Goal: Contribute content: Add original content to the website for others to see

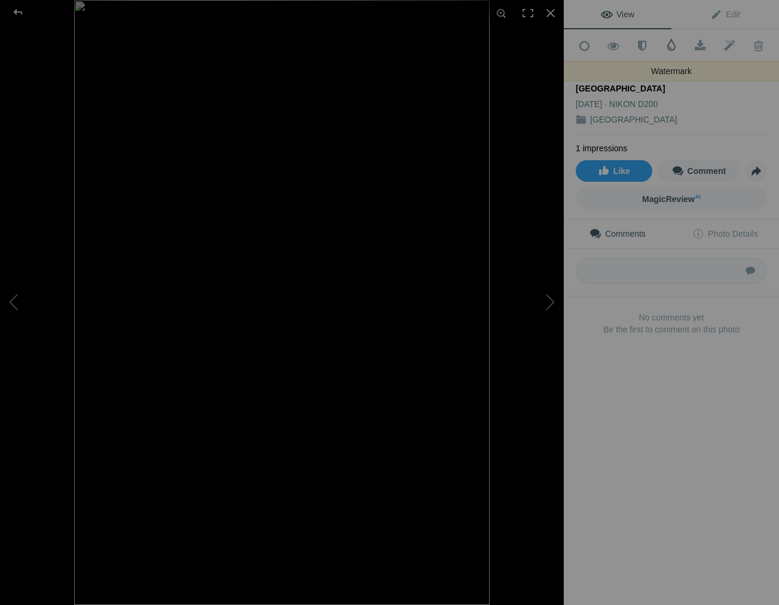
click at [672, 43] on span at bounding box center [671, 45] width 12 height 12
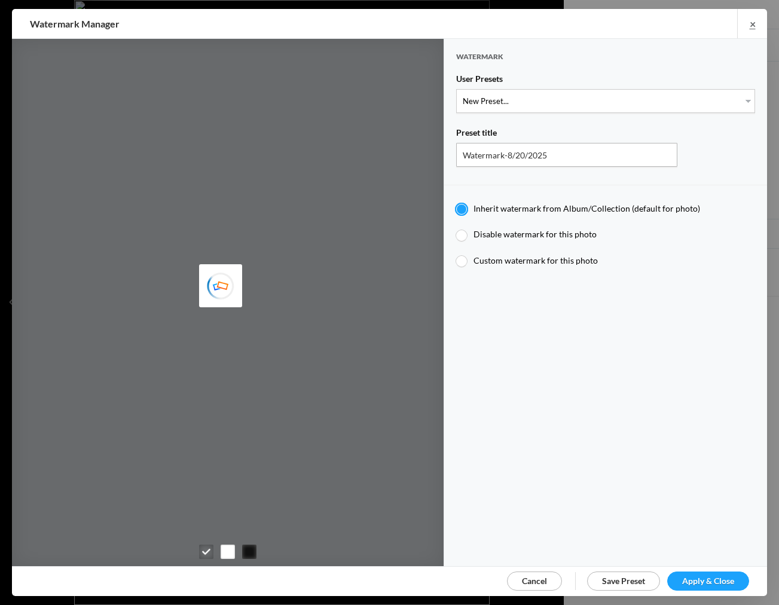
type input "JimLiskovec"
select select "1: Object"
type input "Watermark-7/22/2025"
radio input "false"
radio input "true"
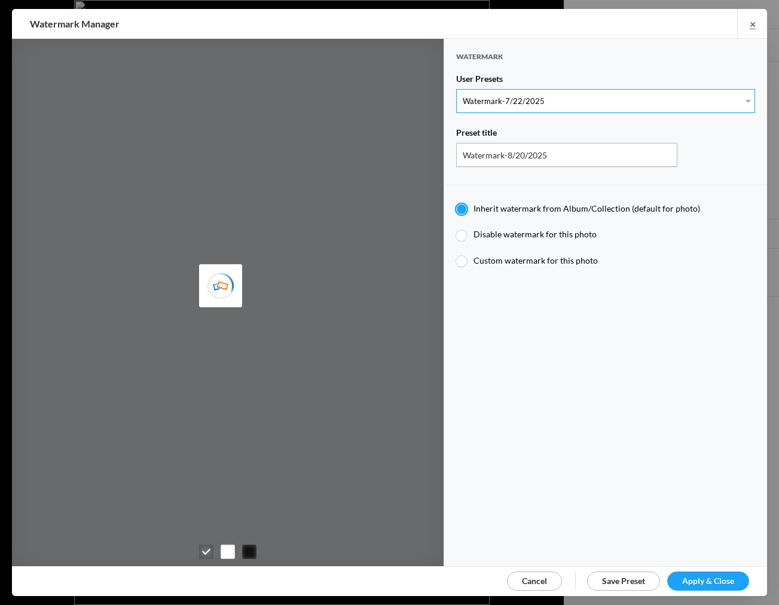
type input "Jim Liskovec"
radio input "false"
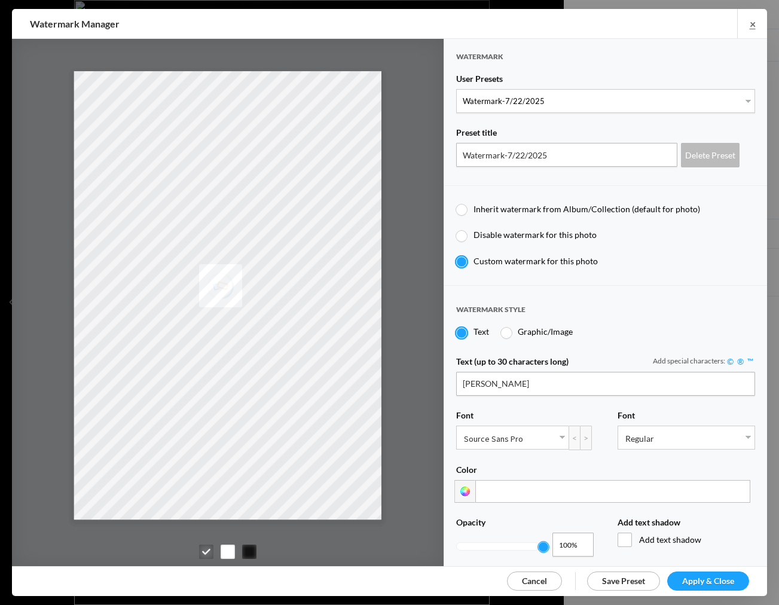
click at [701, 579] on span "Apply & Close" at bounding box center [708, 581] width 52 height 10
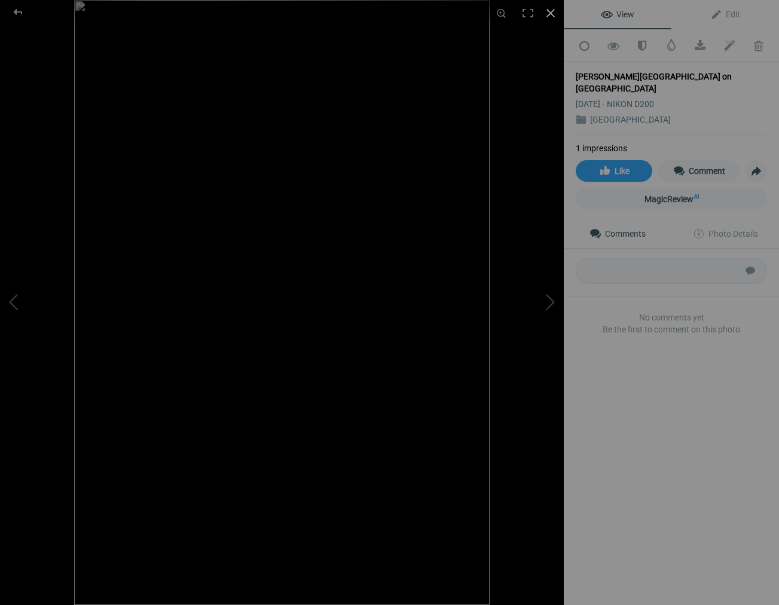
click at [550, 11] on div at bounding box center [550, 13] width 26 height 26
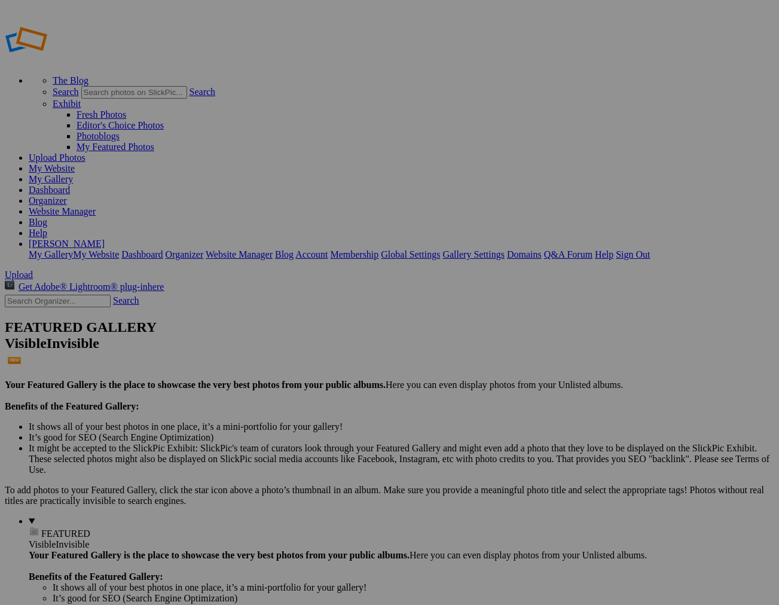
type input "[GEOGRAPHIC_DATA]"
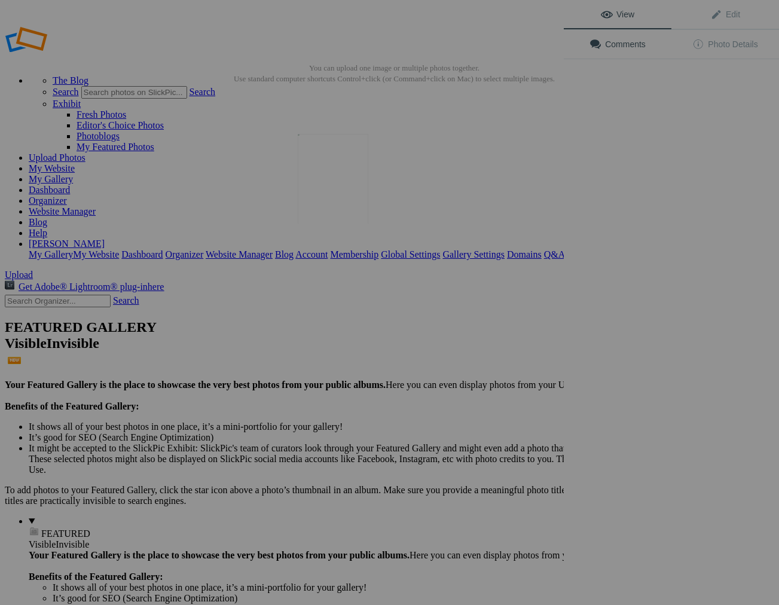
click at [350, 217] on img at bounding box center [333, 179] width 71 height 90
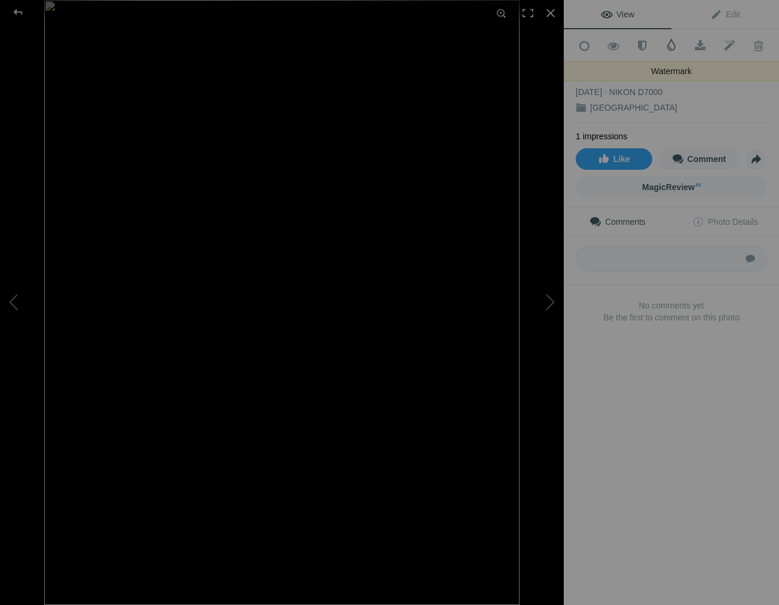
click at [671, 42] on span at bounding box center [671, 45] width 12 height 12
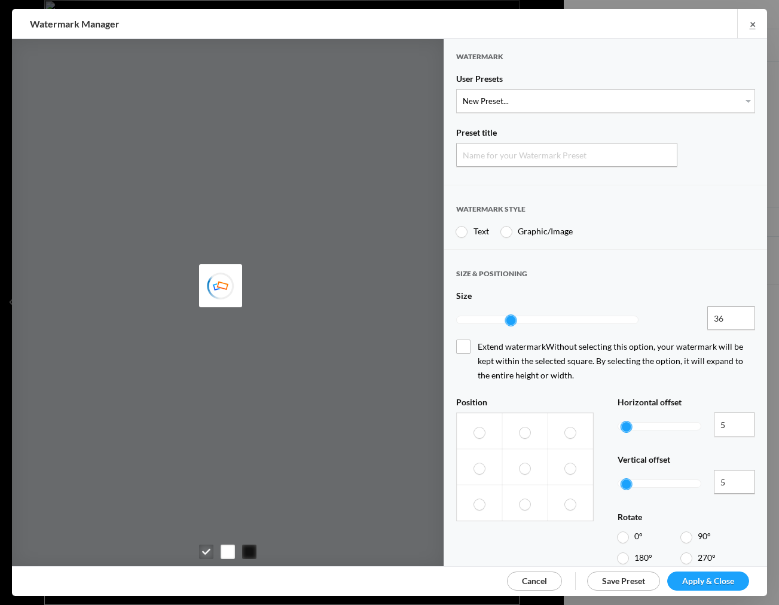
type input "Watermark-8/20/2025"
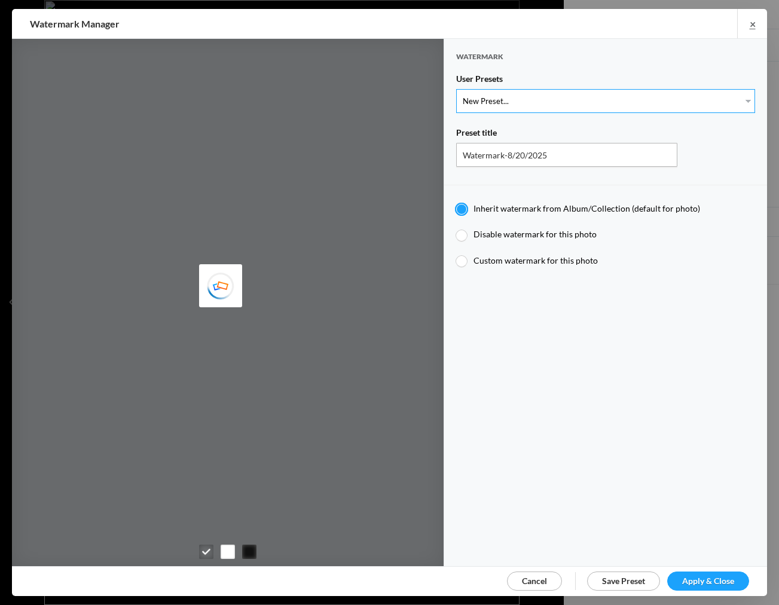
select select "1: Object"
type input "Watermark-7/22/2025"
type input "Jim Liskovec"
radio input "false"
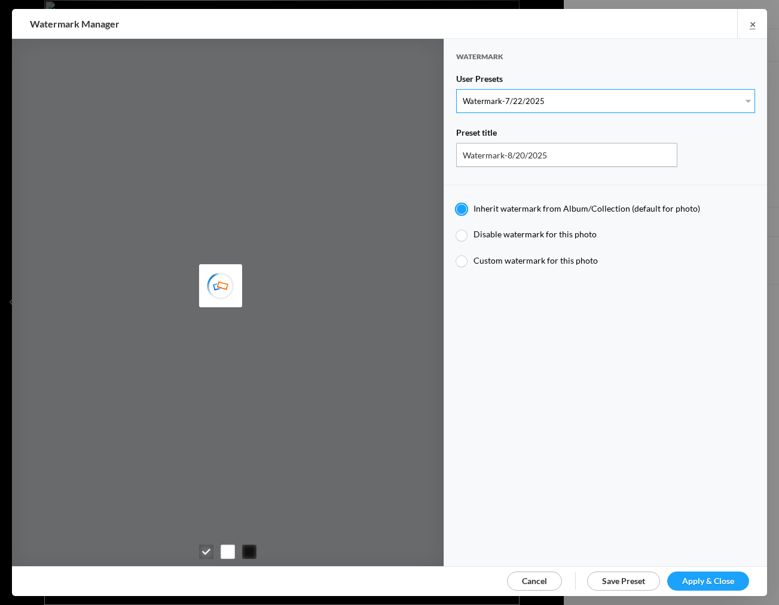
radio input "true"
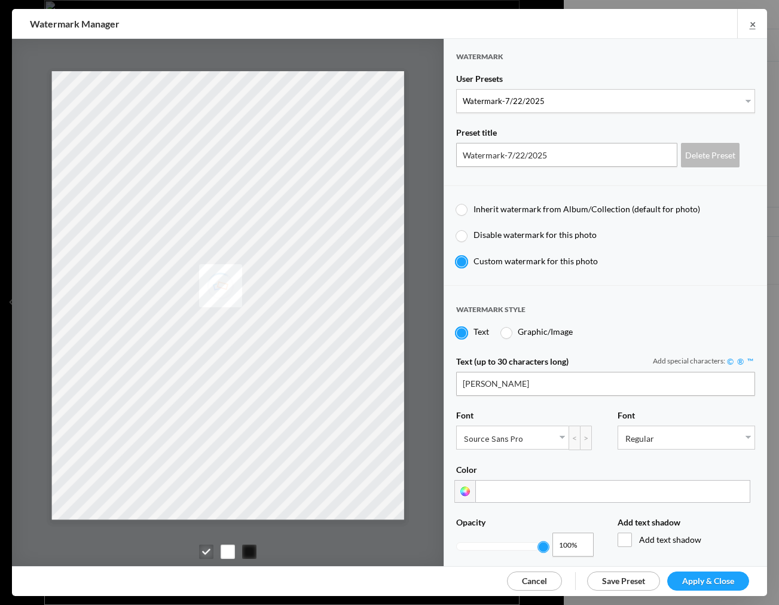
click at [693, 579] on span "Apply & Close" at bounding box center [708, 581] width 52 height 10
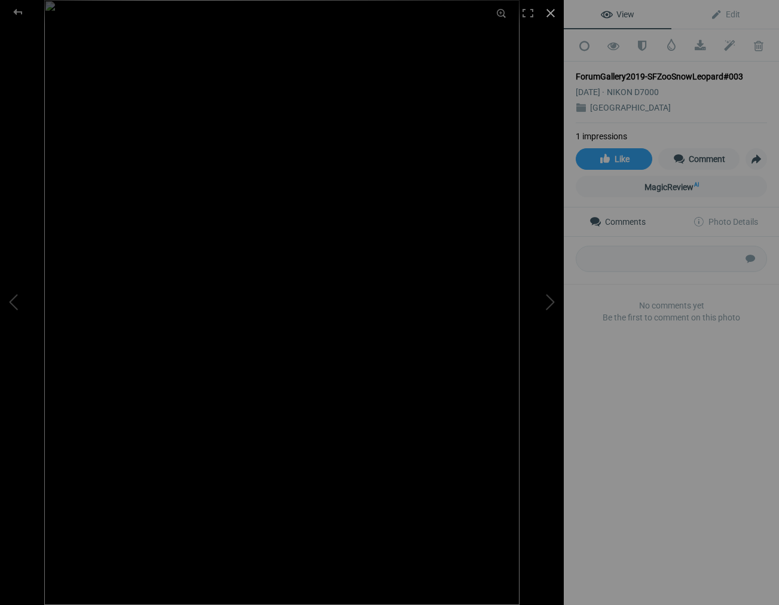
click at [551, 11] on div at bounding box center [550, 13] width 26 height 26
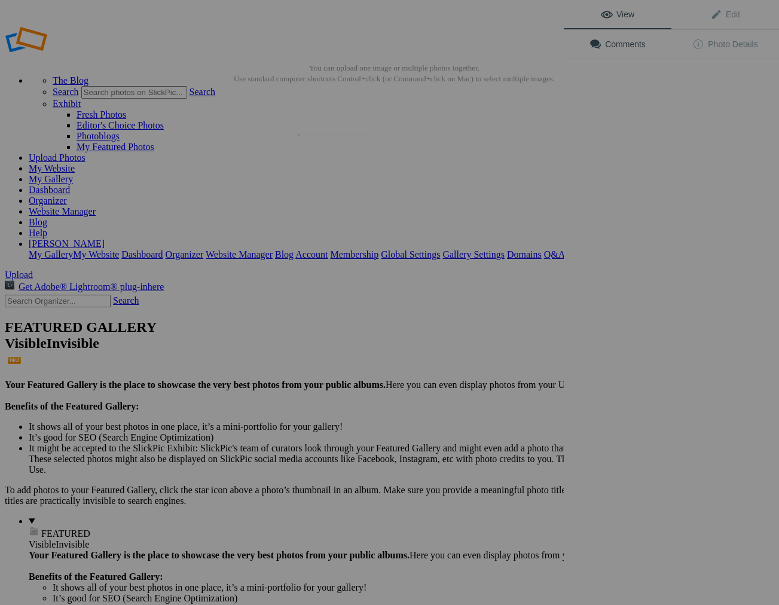
click at [348, 206] on img at bounding box center [333, 179] width 71 height 90
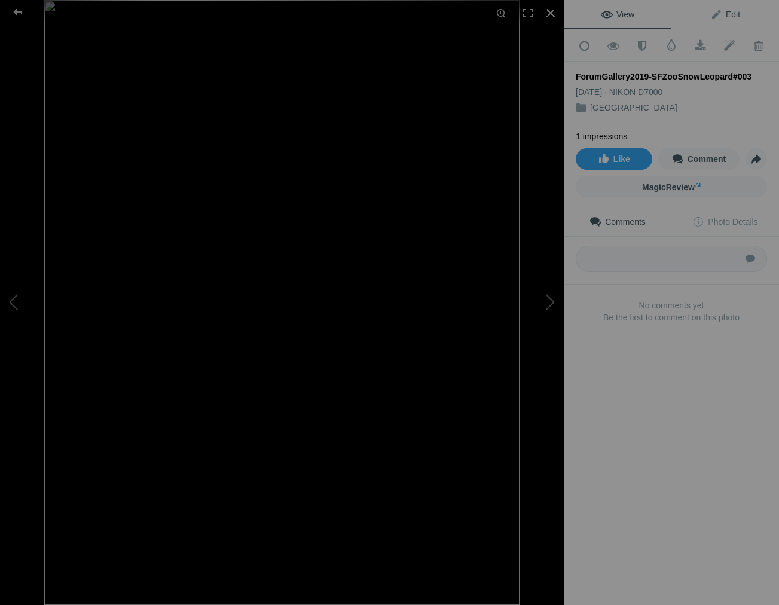
click at [735, 13] on span "Edit" at bounding box center [725, 15] width 30 height 10
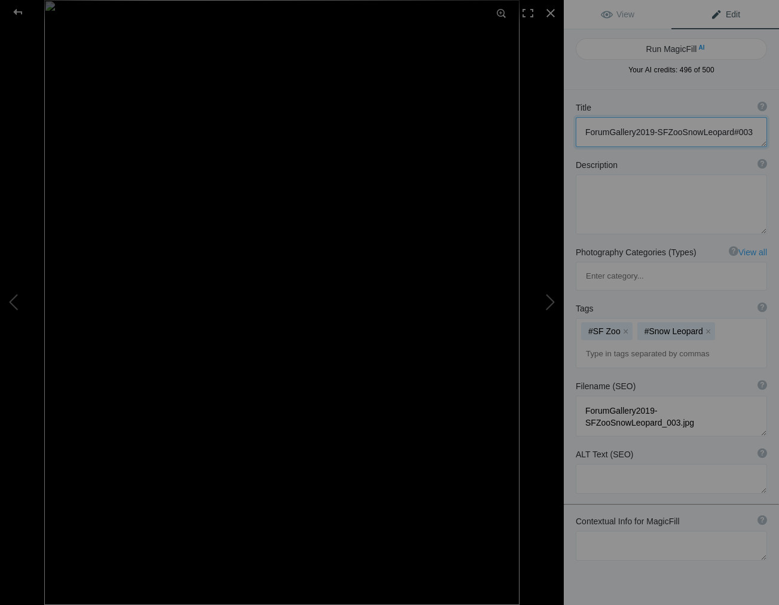
click at [751, 132] on textarea at bounding box center [671, 132] width 191 height 30
drag, startPoint x: 680, startPoint y: 132, endPoint x: 540, endPoint y: 129, distance: 139.9
click at [540, 129] on div "ForumGallery2019-SFZooSnowLeopard#003 View Edit Run MagicFill AI Your AI credit…" at bounding box center [389, 302] width 779 height 605
click at [604, 132] on textarea at bounding box center [671, 132] width 191 height 30
click at [646, 134] on textarea at bounding box center [671, 132] width 191 height 30
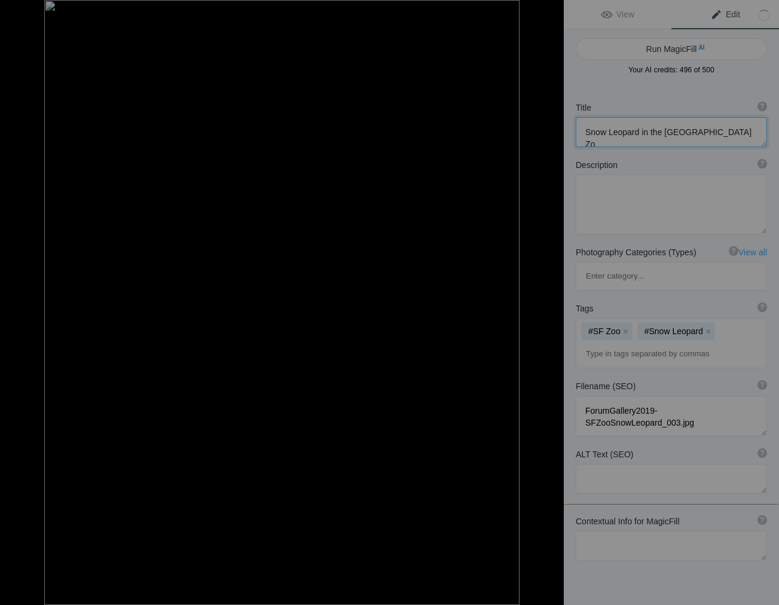
type textarea "Snow Leopard in the [GEOGRAPHIC_DATA]"
click at [550, 11] on div at bounding box center [550, 13] width 26 height 26
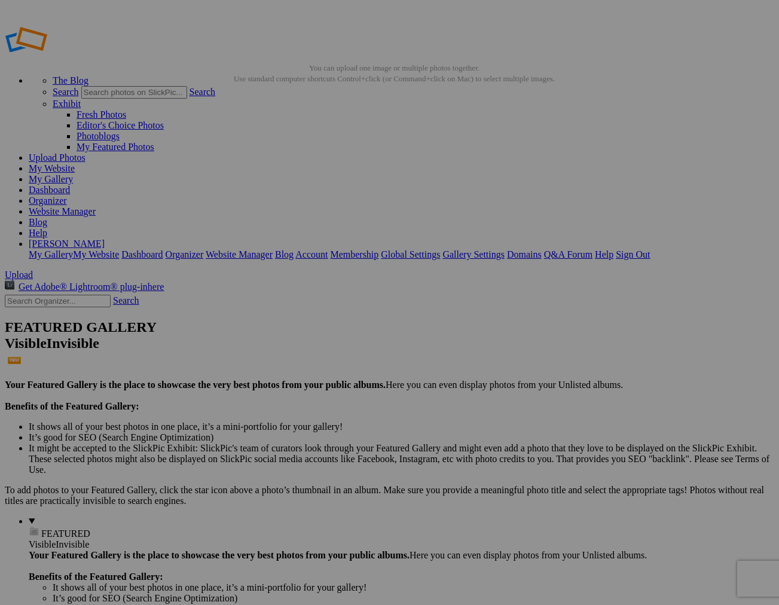
drag, startPoint x: 227, startPoint y: 172, endPoint x: 233, endPoint y: 173, distance: 6.1
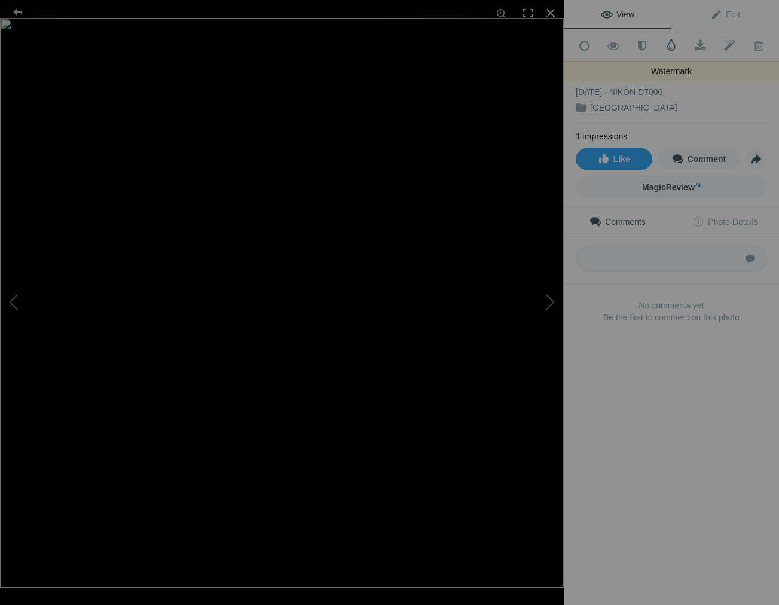
click at [672, 46] on span at bounding box center [671, 45] width 12 height 12
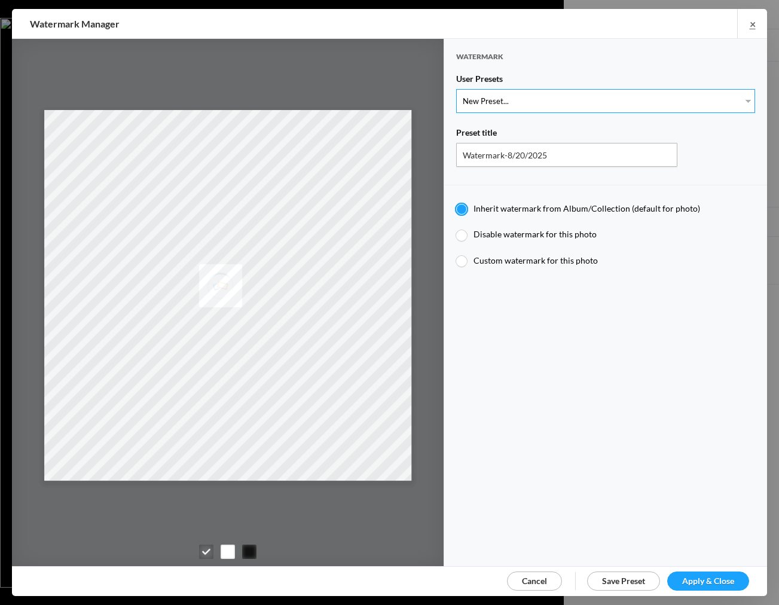
select select "1: Object"
type input "Watermark-7/22/2025"
radio input "false"
radio input "true"
type input "Jim Liskovec"
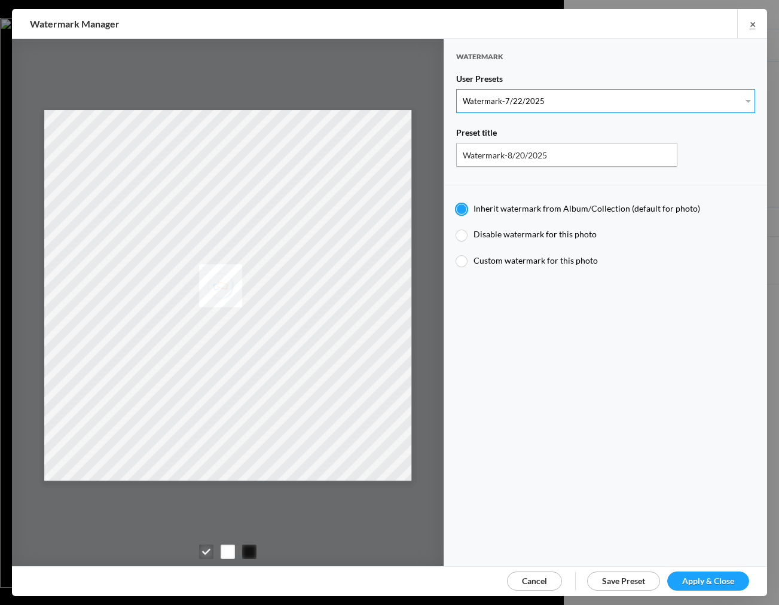
radio input "false"
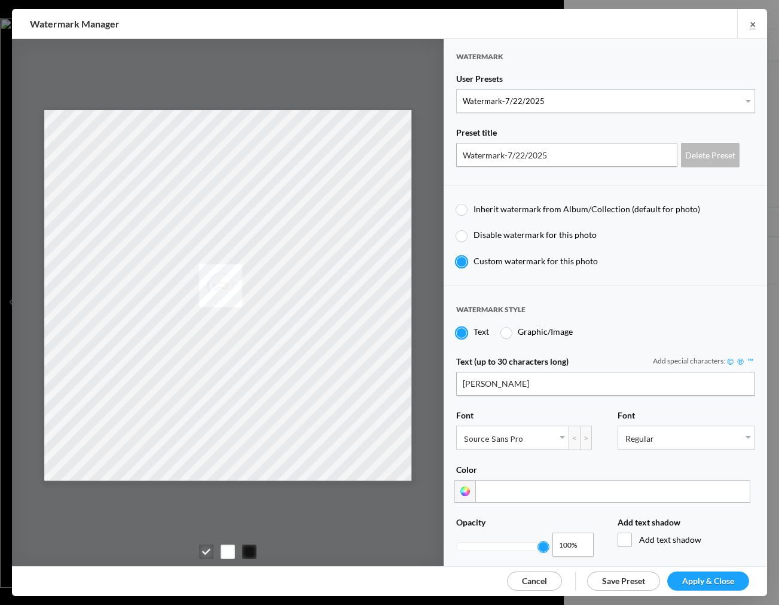
click at [720, 576] on span "Apply & Close" at bounding box center [708, 581] width 52 height 10
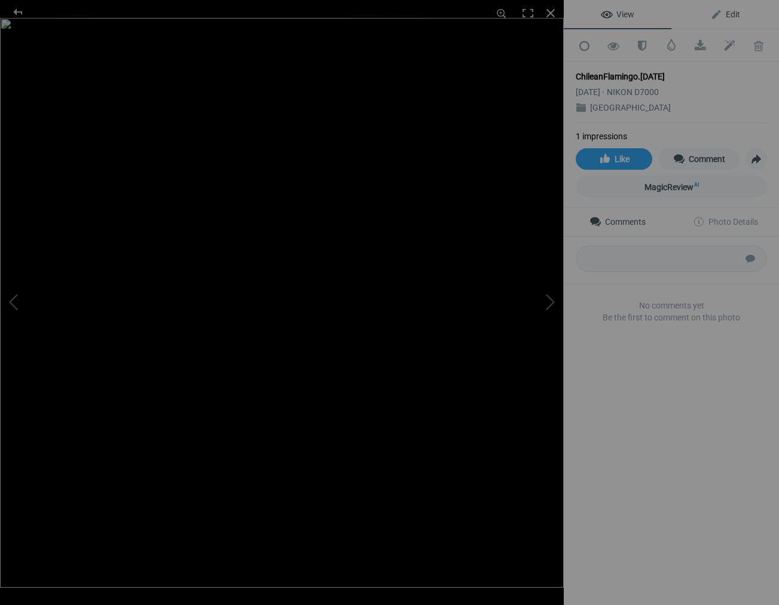
click at [733, 12] on span "Edit" at bounding box center [725, 15] width 30 height 10
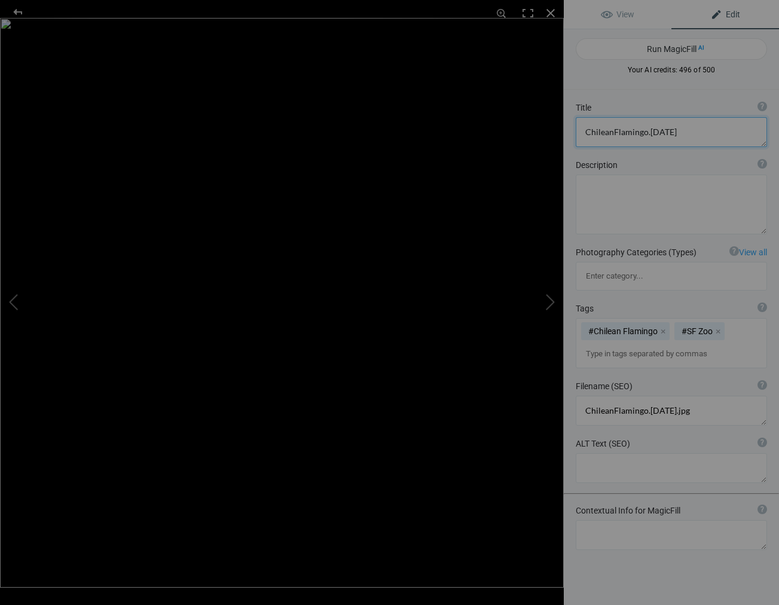
drag, startPoint x: 677, startPoint y: 132, endPoint x: 695, endPoint y: 137, distance: 18.7
click at [677, 132] on textarea at bounding box center [671, 132] width 191 height 30
click at [611, 133] on textarea at bounding box center [671, 132] width 191 height 30
drag, startPoint x: 654, startPoint y: 132, endPoint x: 660, endPoint y: 136, distance: 7.3
click at [654, 133] on textarea at bounding box center [671, 132] width 191 height 30
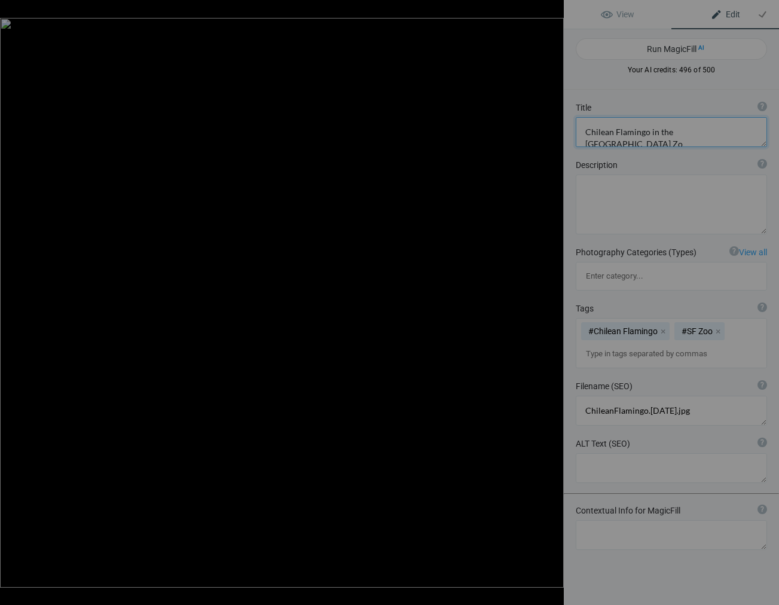
type textarea "Chilean Flamingo in the [GEOGRAPHIC_DATA]"
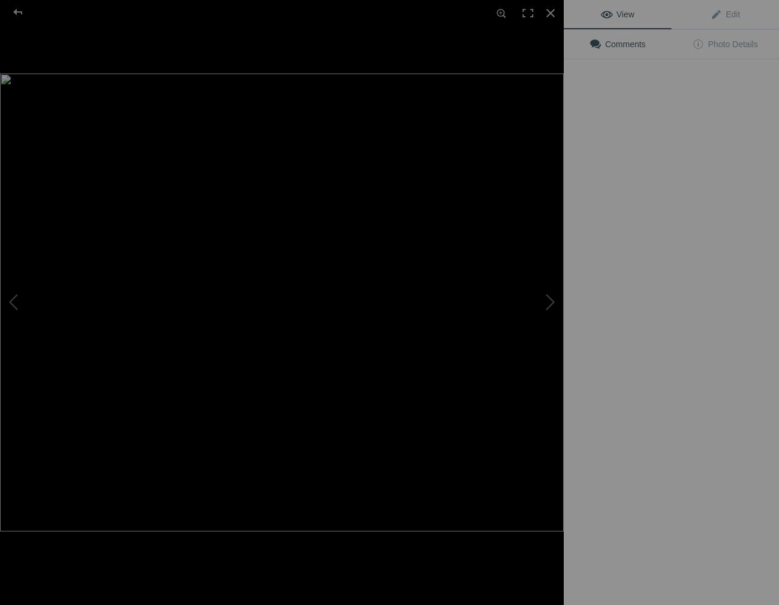
click at [354, 201] on img at bounding box center [282, 303] width 564 height 458
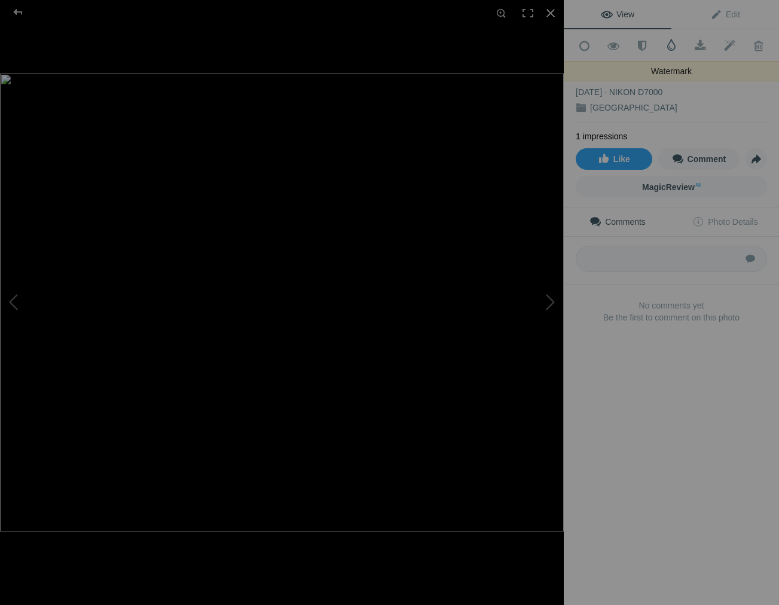
click at [671, 47] on span at bounding box center [671, 45] width 12 height 12
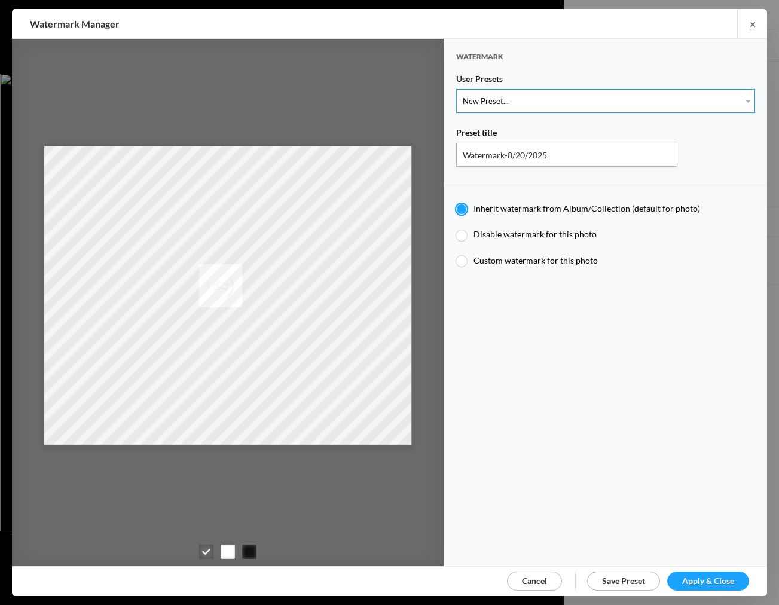
select select "1: Object"
type input "Watermark-7/22/2025"
radio input "false"
radio input "true"
type input "[PERSON_NAME]"
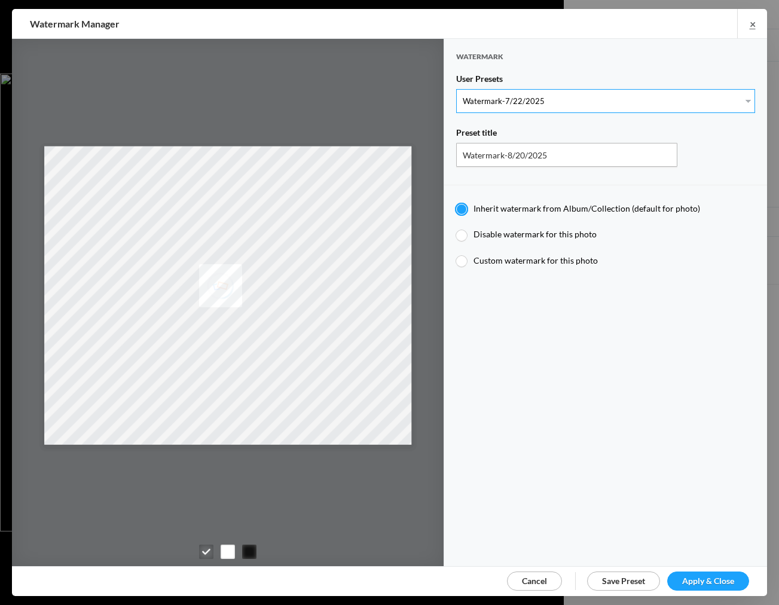
radio input "false"
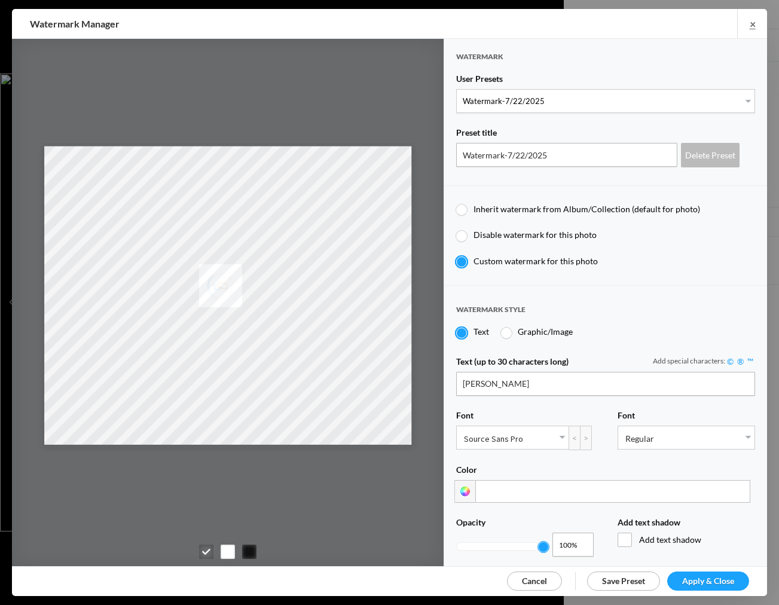
click at [711, 582] on span "Apply & Close" at bounding box center [708, 581] width 52 height 10
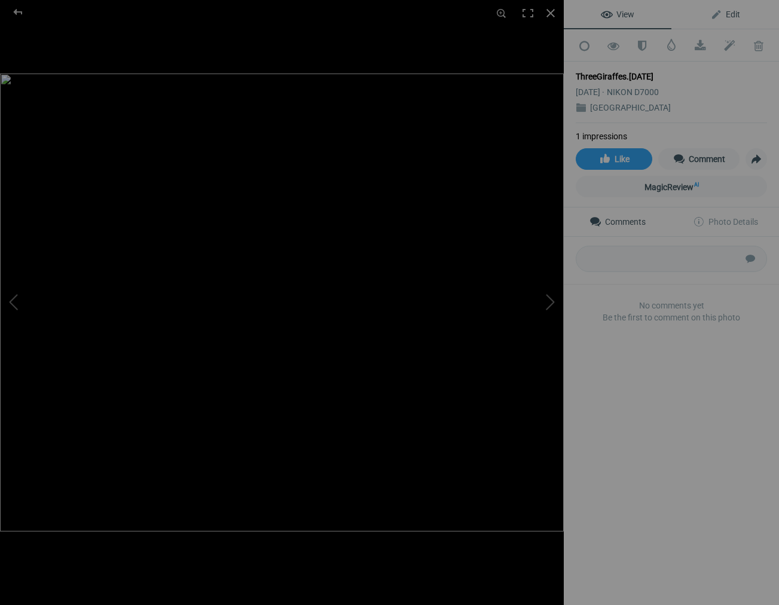
click at [733, 14] on span "Edit" at bounding box center [725, 15] width 30 height 10
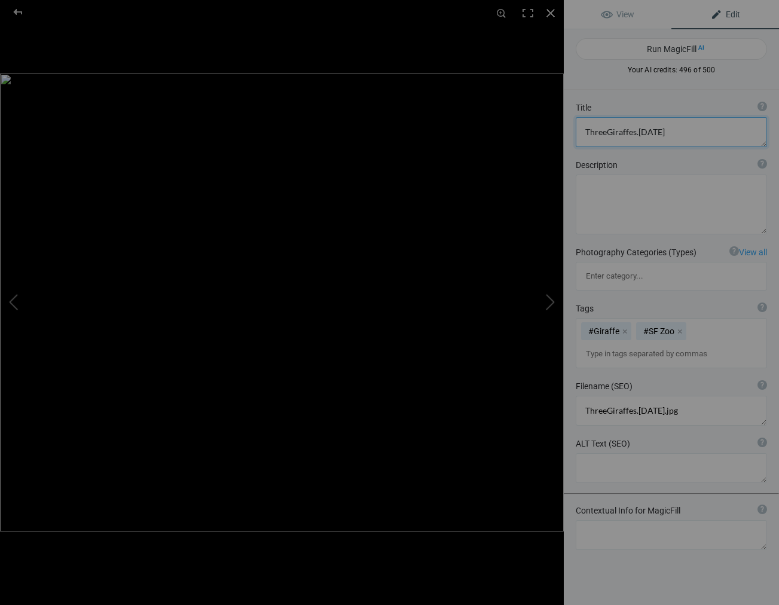
click at [660, 133] on textarea at bounding box center [671, 132] width 191 height 30
click at [605, 133] on textarea at bounding box center [671, 132] width 191 height 30
click at [643, 133] on textarea at bounding box center [671, 132] width 191 height 30
type textarea "Three Giraffes in the [GEOGRAPHIC_DATA]"
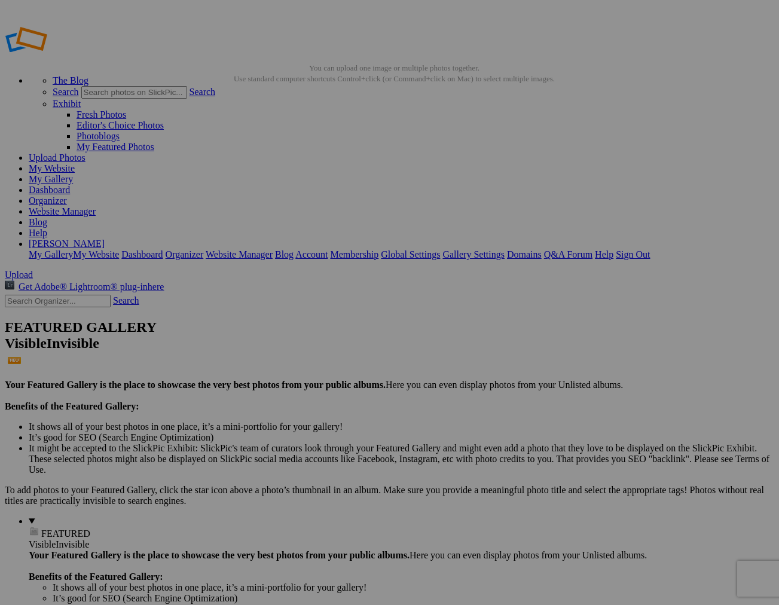
drag, startPoint x: 221, startPoint y: 164, endPoint x: 221, endPoint y: 179, distance: 15.5
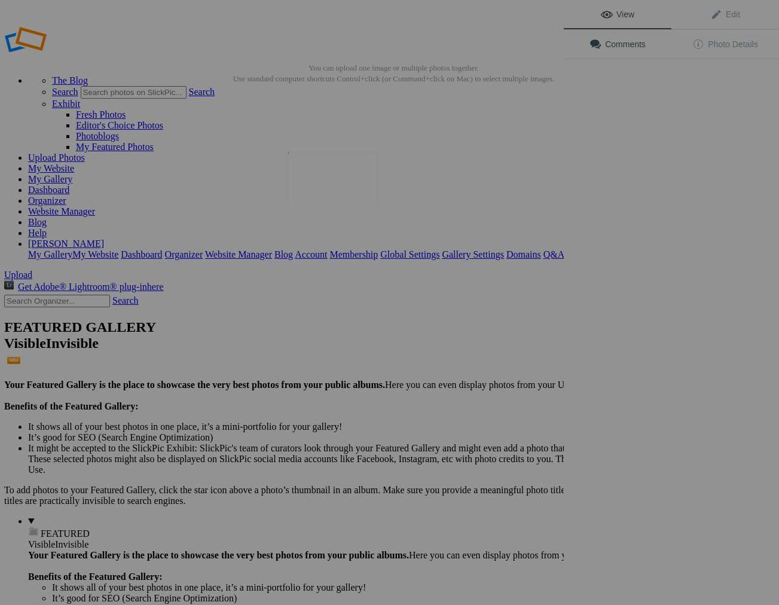
click at [349, 194] on img at bounding box center [332, 179] width 90 height 54
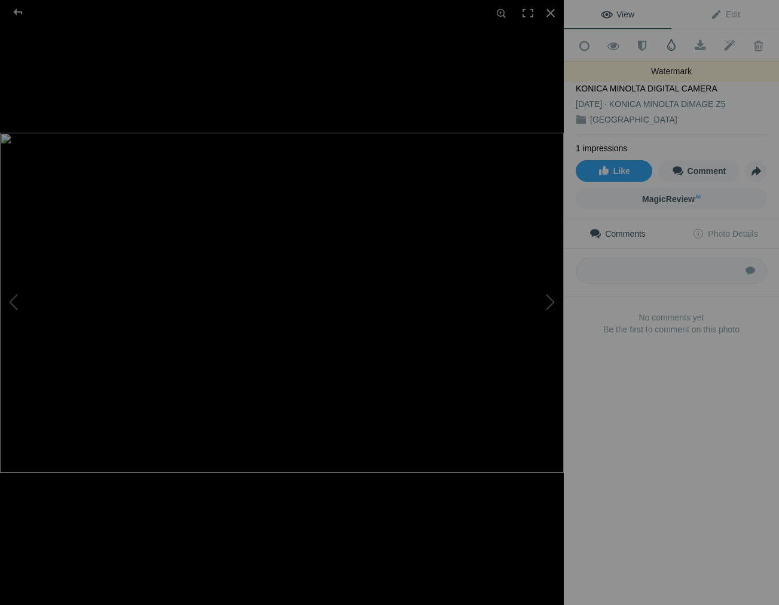
click at [672, 46] on span at bounding box center [671, 45] width 12 height 12
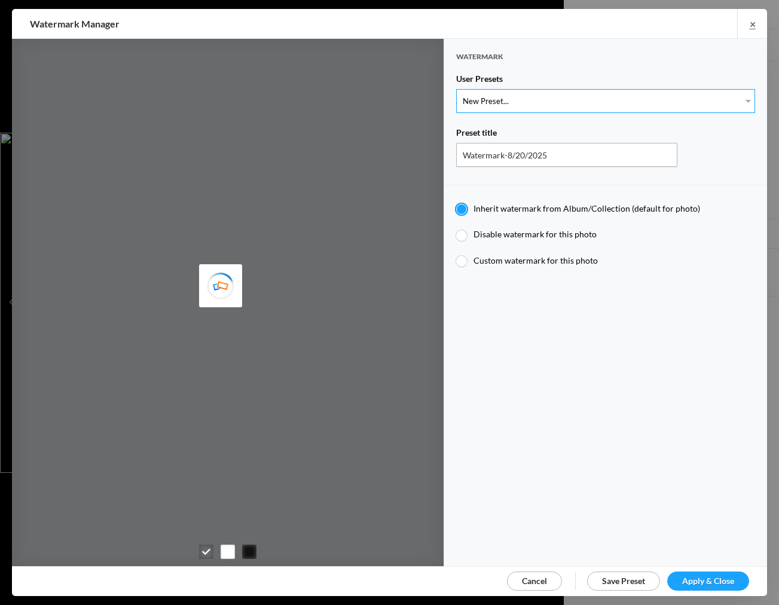
select select "1: Object"
type input "Watermark-7/22/2025"
radio input "false"
radio input "true"
type input "[PERSON_NAME]"
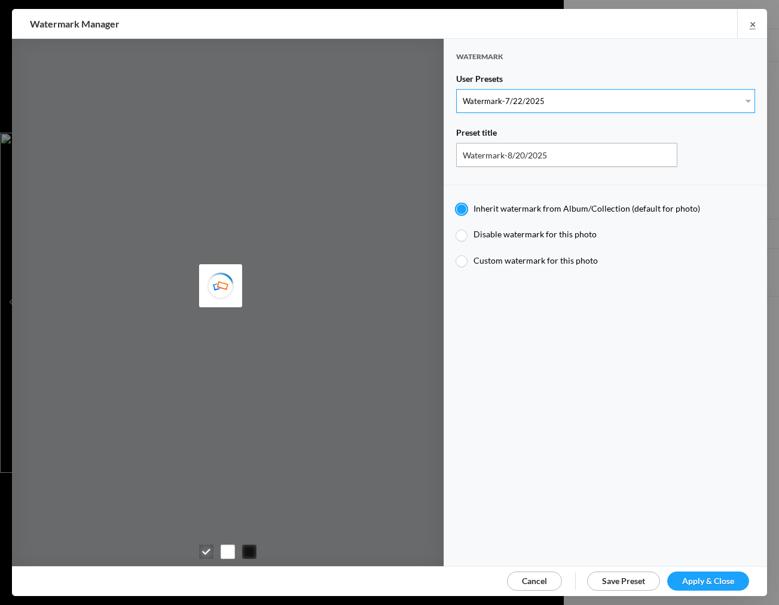
radio input "false"
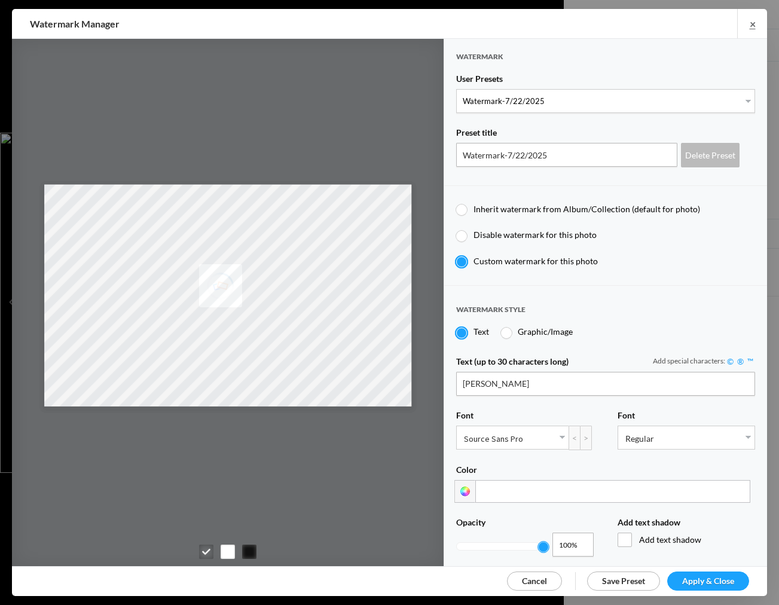
click at [716, 576] on span "Apply & Close" at bounding box center [708, 581] width 52 height 10
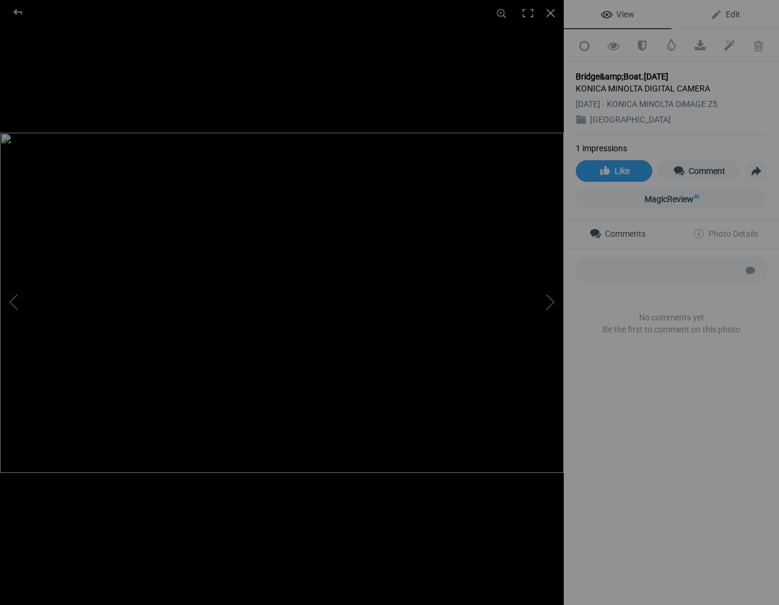
click at [730, 14] on span "Edit" at bounding box center [725, 15] width 30 height 10
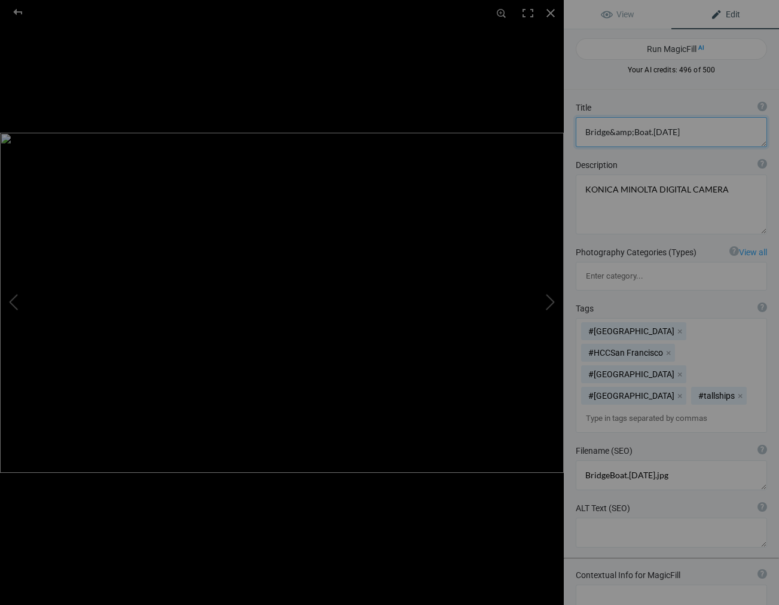
click at [681, 133] on textarea at bounding box center [671, 132] width 191 height 30
type textarea "B"
type textarea "Tall Ship on [GEOGRAPHIC_DATA]"
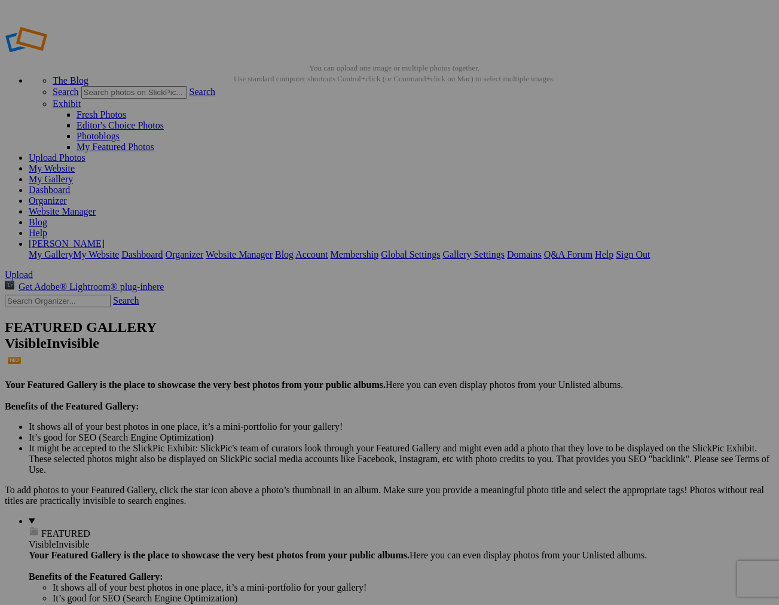
click at [650, 249] on link "Sign Out" at bounding box center [633, 254] width 34 height 10
